Goal: Navigation & Orientation: Find specific page/section

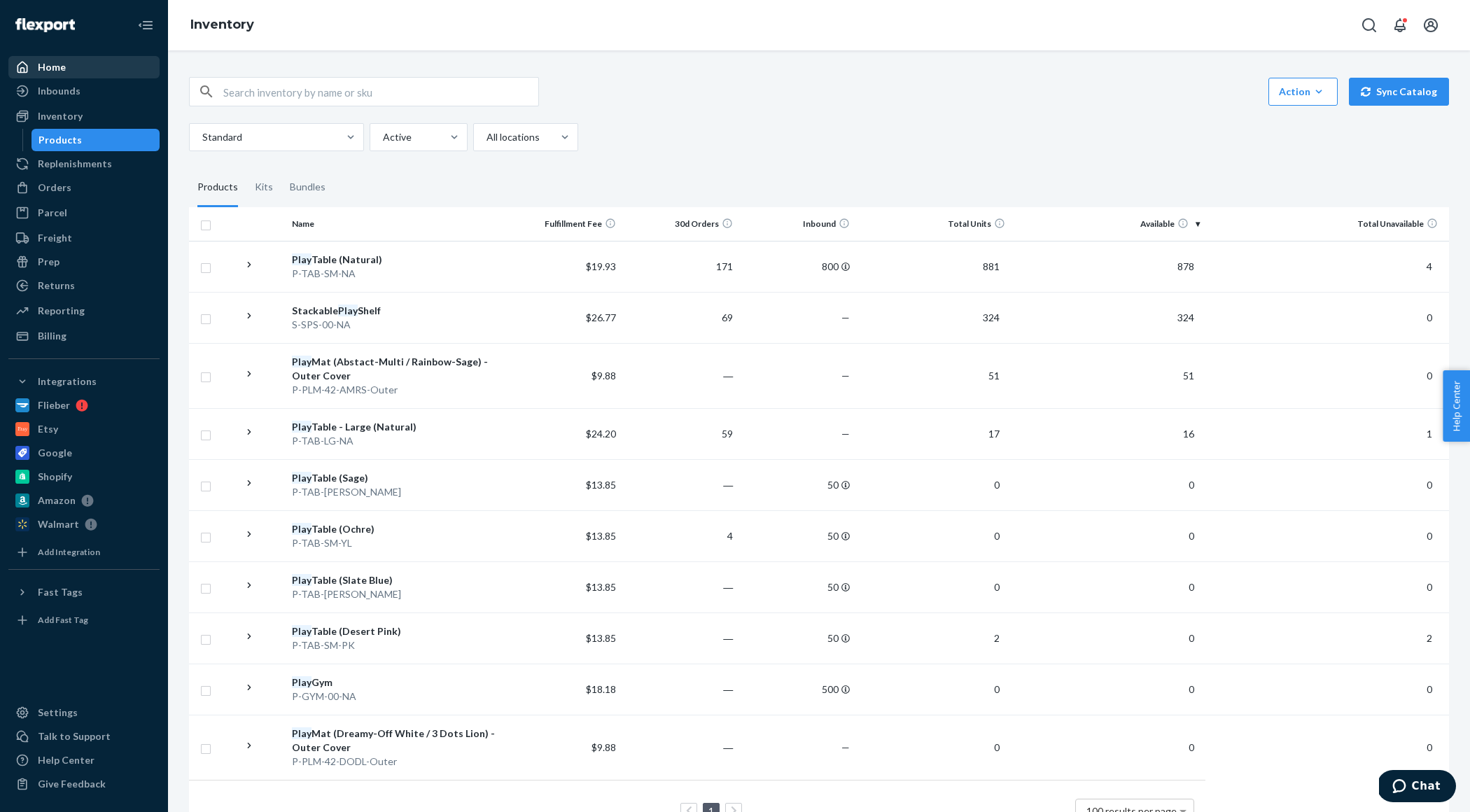
click at [66, 69] on div "Home" at bounding box center [84, 67] width 148 height 19
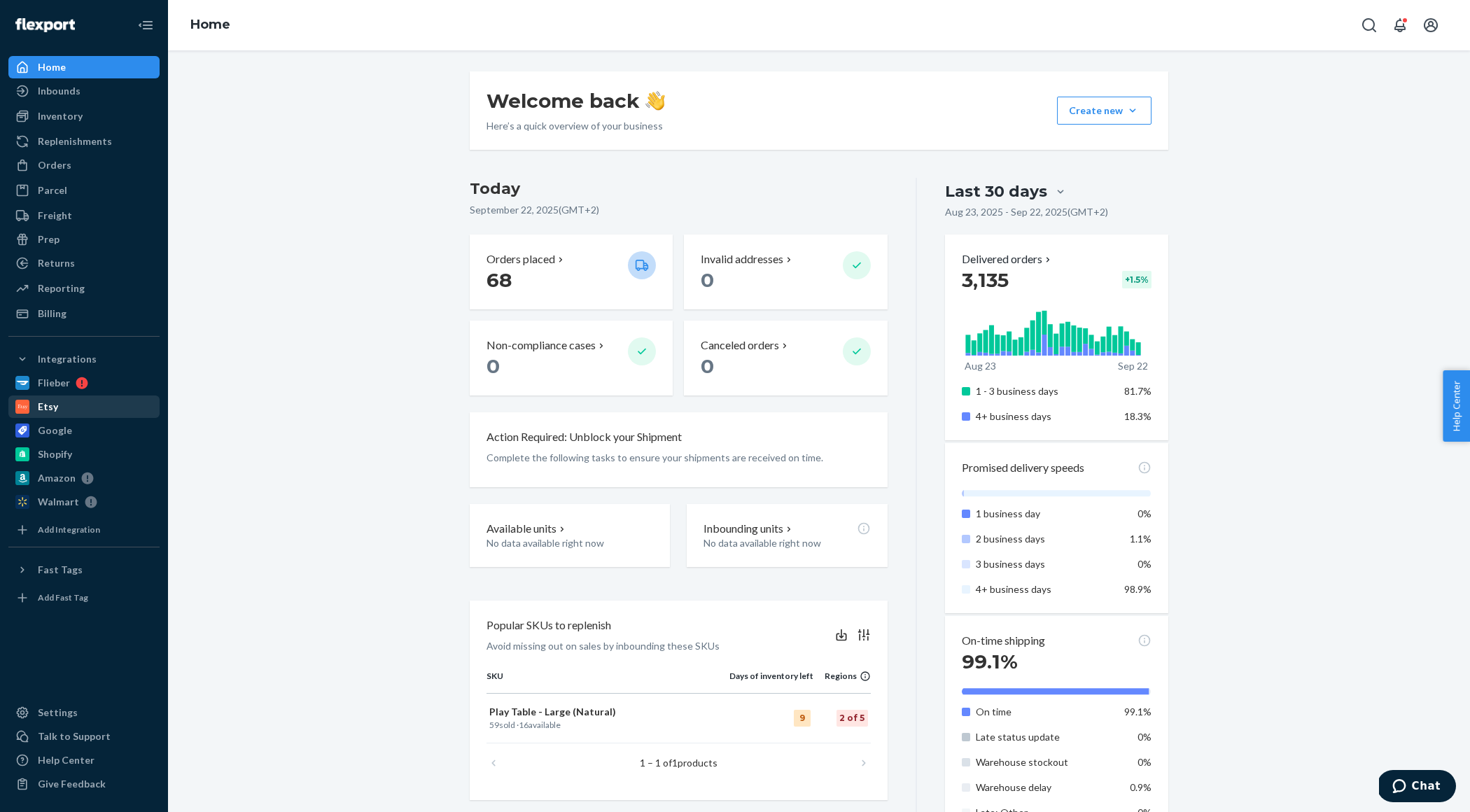
click at [66, 409] on div "Etsy" at bounding box center [84, 406] width 148 height 19
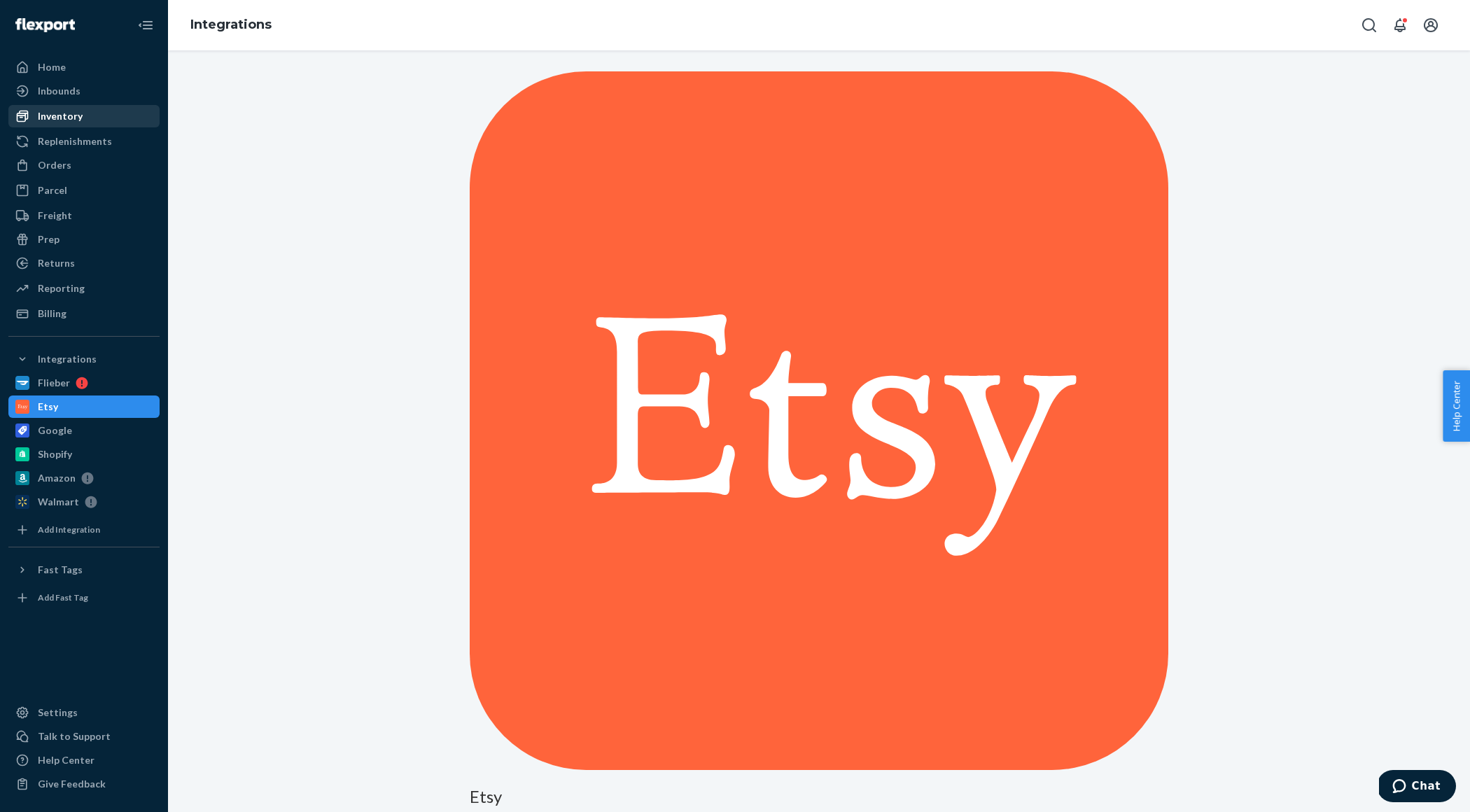
click at [69, 107] on div "Inventory" at bounding box center [84, 116] width 148 height 19
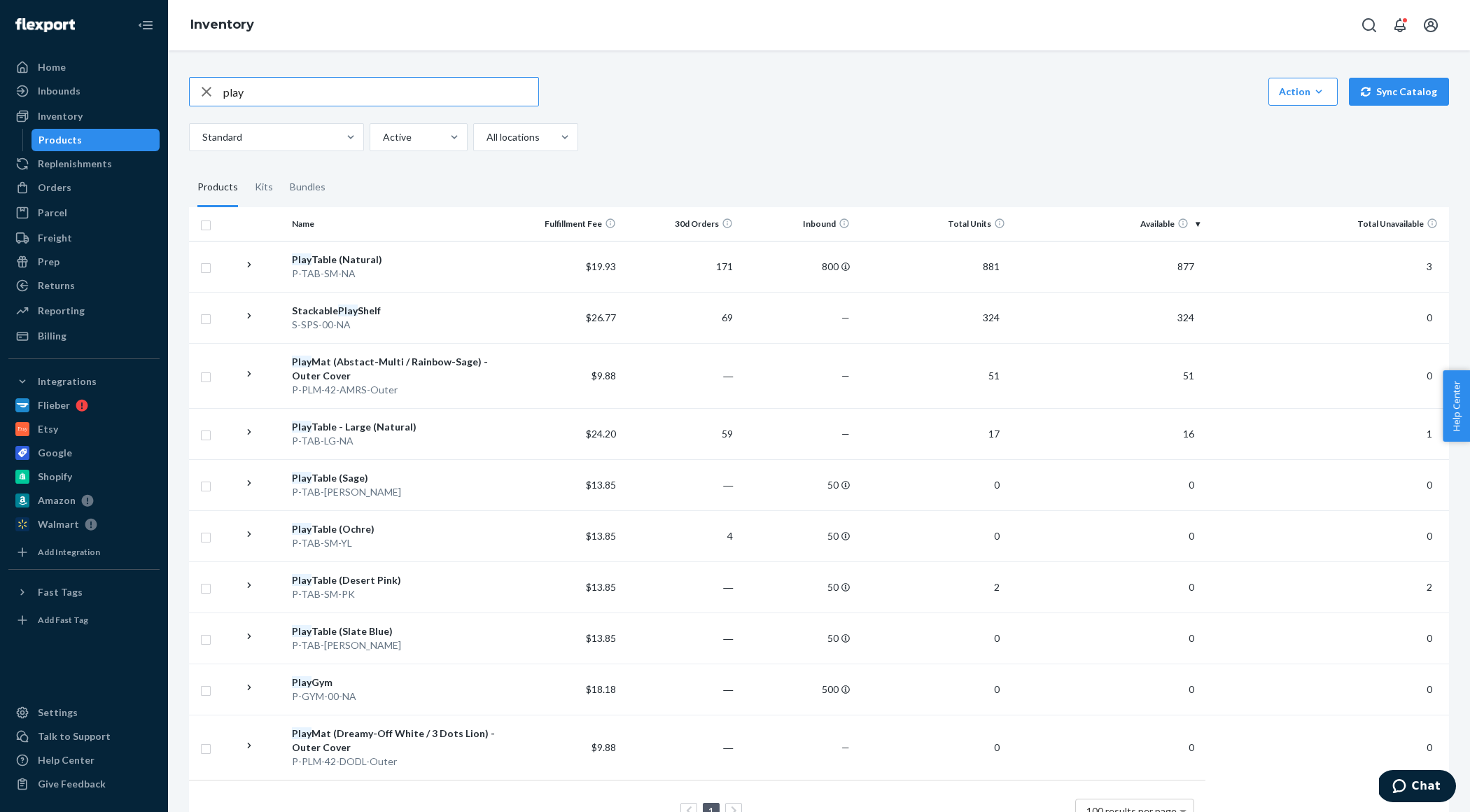
click at [202, 92] on icon "button" at bounding box center [207, 91] width 17 height 28
